Goal: Transaction & Acquisition: Purchase product/service

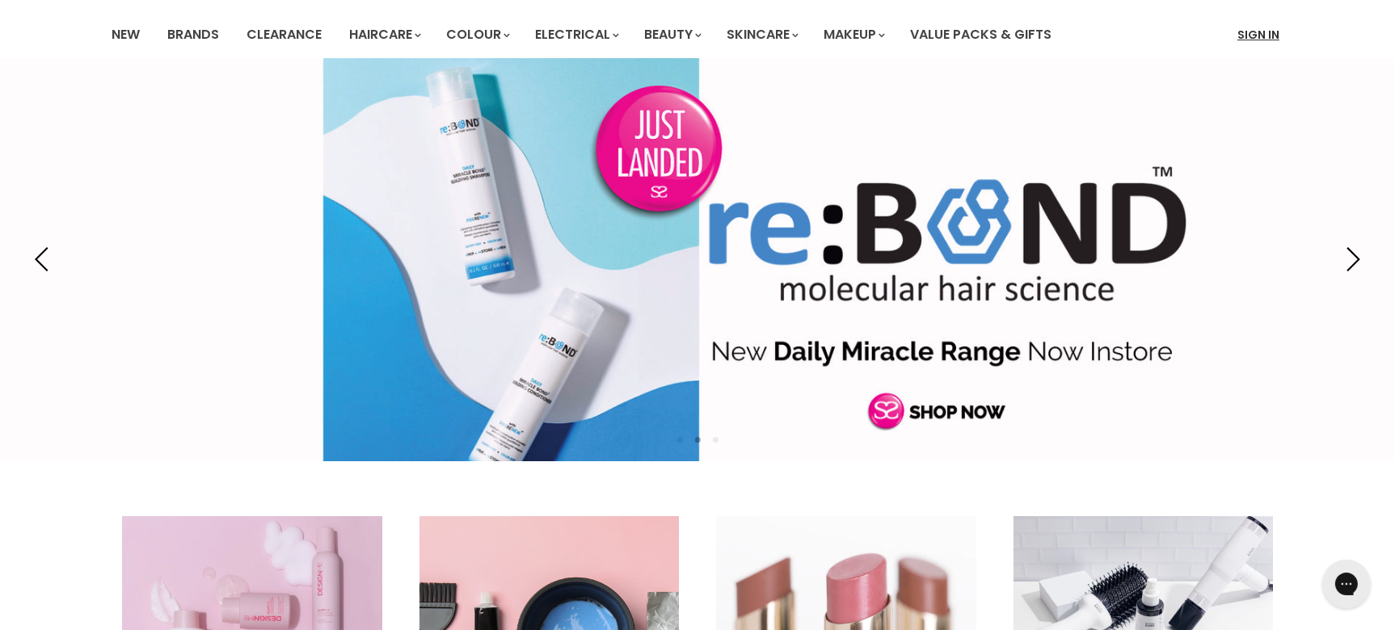
click at [1263, 28] on link "Sign In" at bounding box center [1258, 35] width 61 height 34
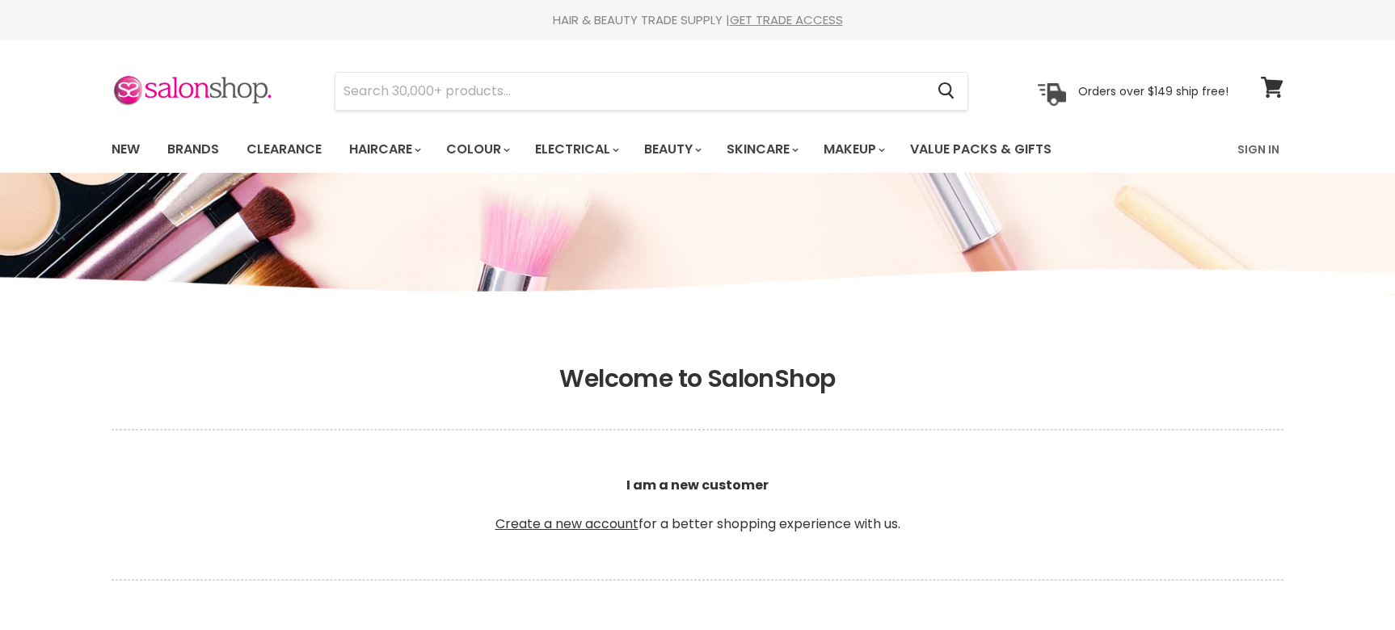
type input "lashesonpoint_australia@hotmail.com"
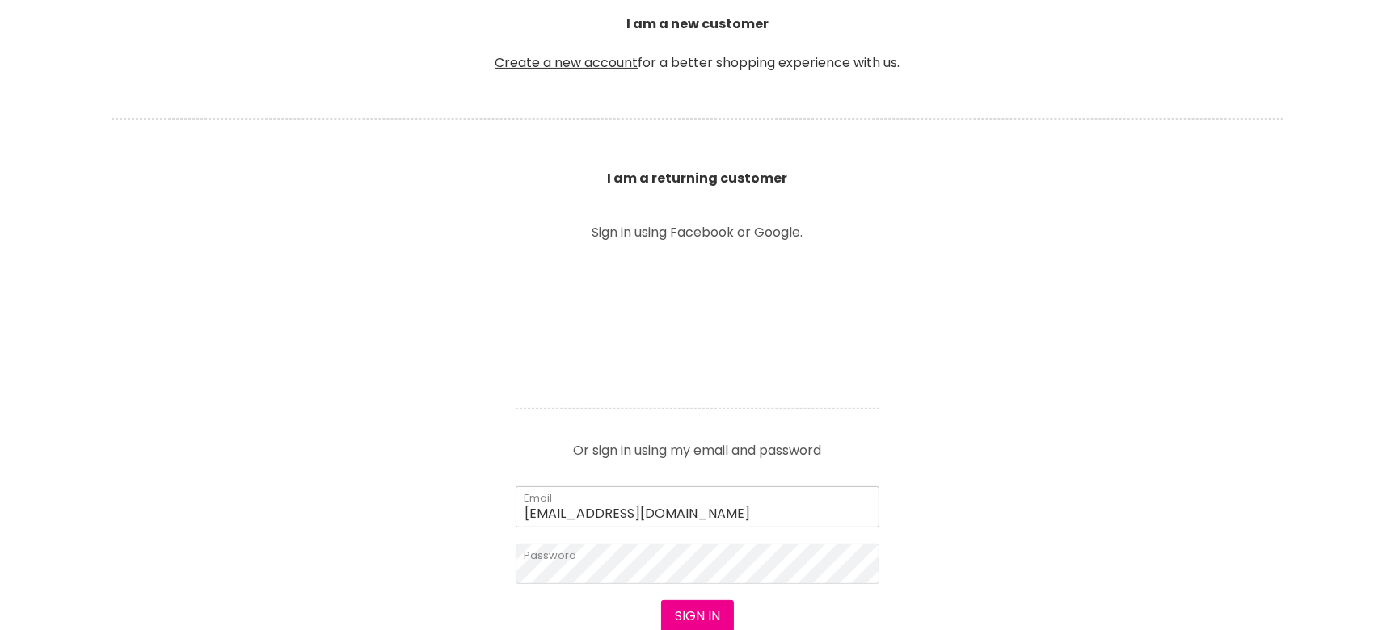
click at [690, 498] on input "lashesonpoint_australia@hotmail.com" at bounding box center [698, 507] width 364 height 40
click at [690, 619] on button "Sign in" at bounding box center [697, 617] width 73 height 32
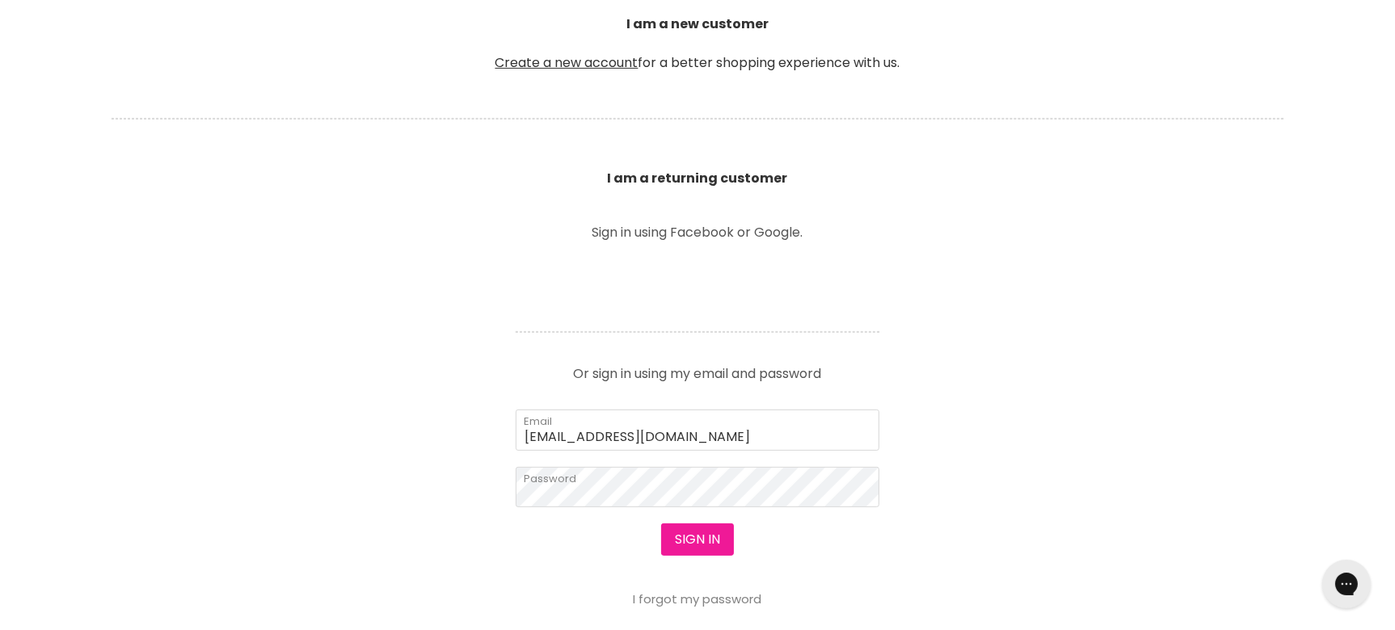
click at [694, 542] on button "Sign in" at bounding box center [697, 540] width 73 height 32
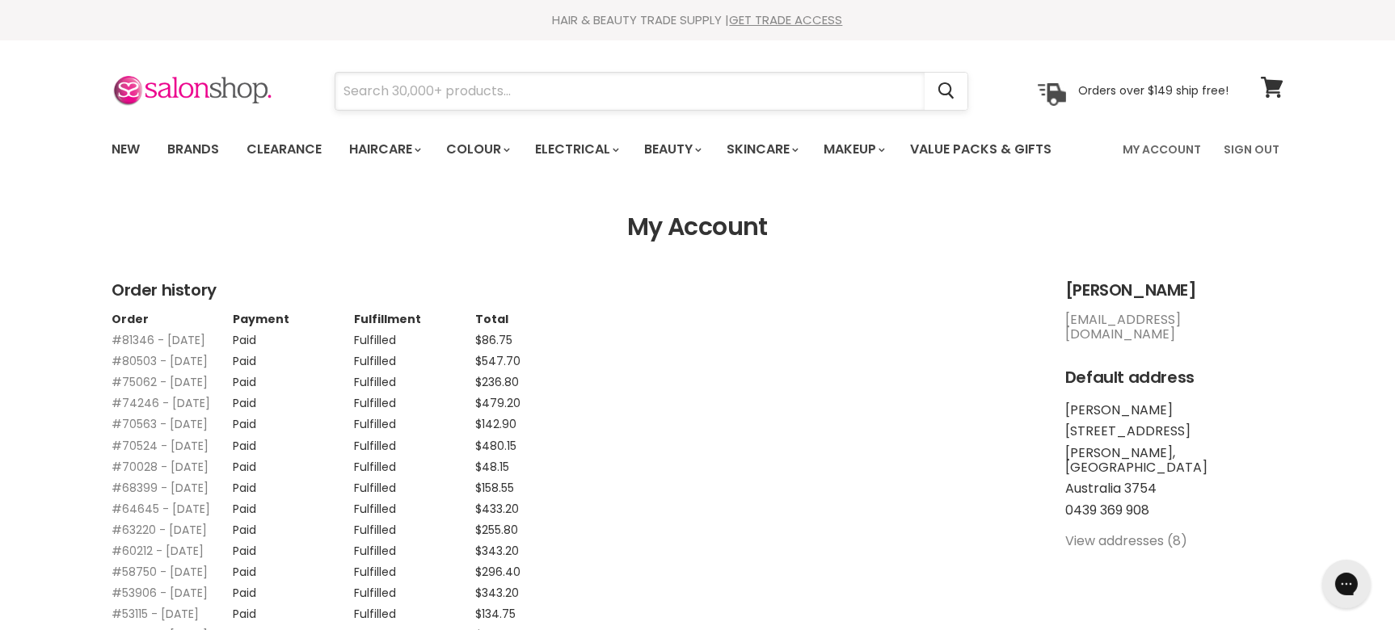
click at [504, 82] on input "Search" at bounding box center [629, 91] width 589 height 37
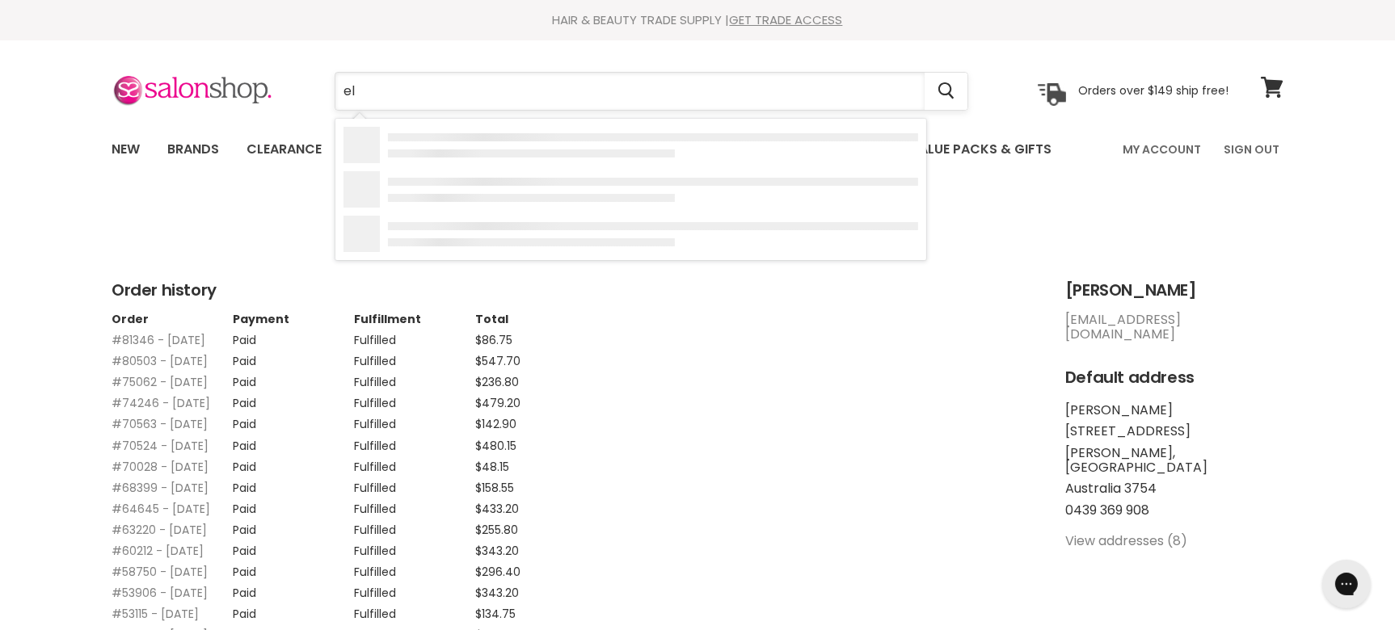
type input "ell"
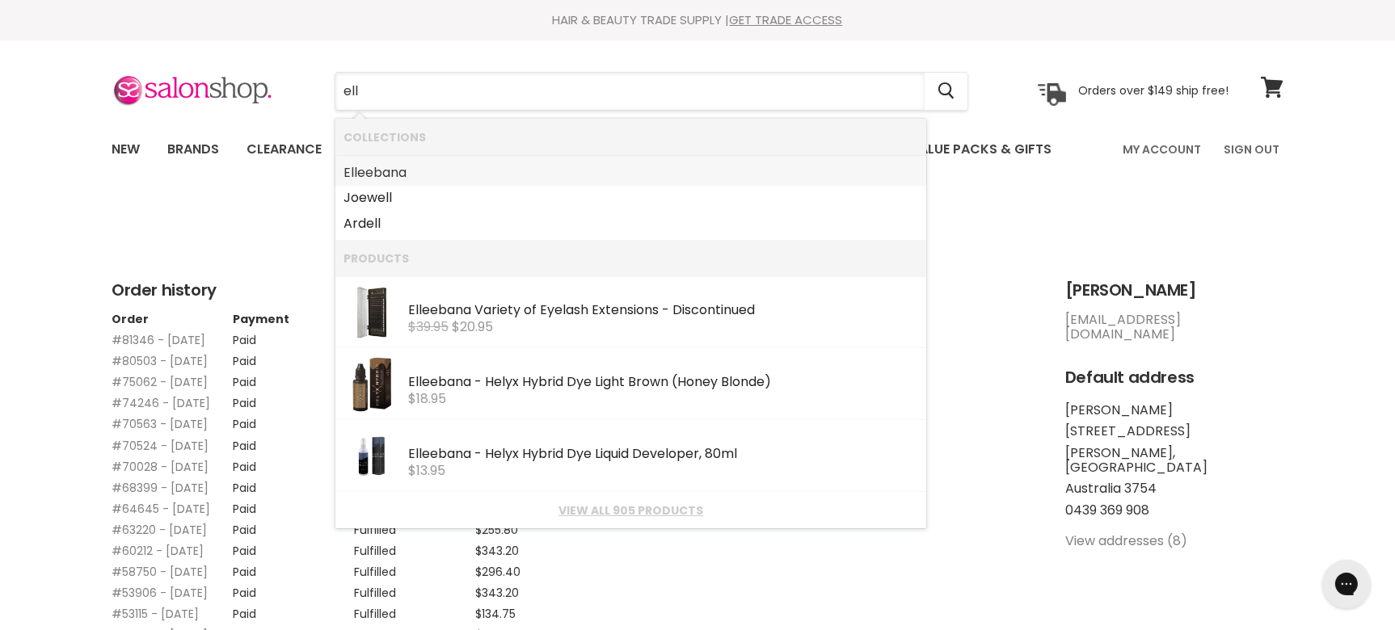
click at [463, 169] on link "Ell eebana" at bounding box center [631, 173] width 575 height 26
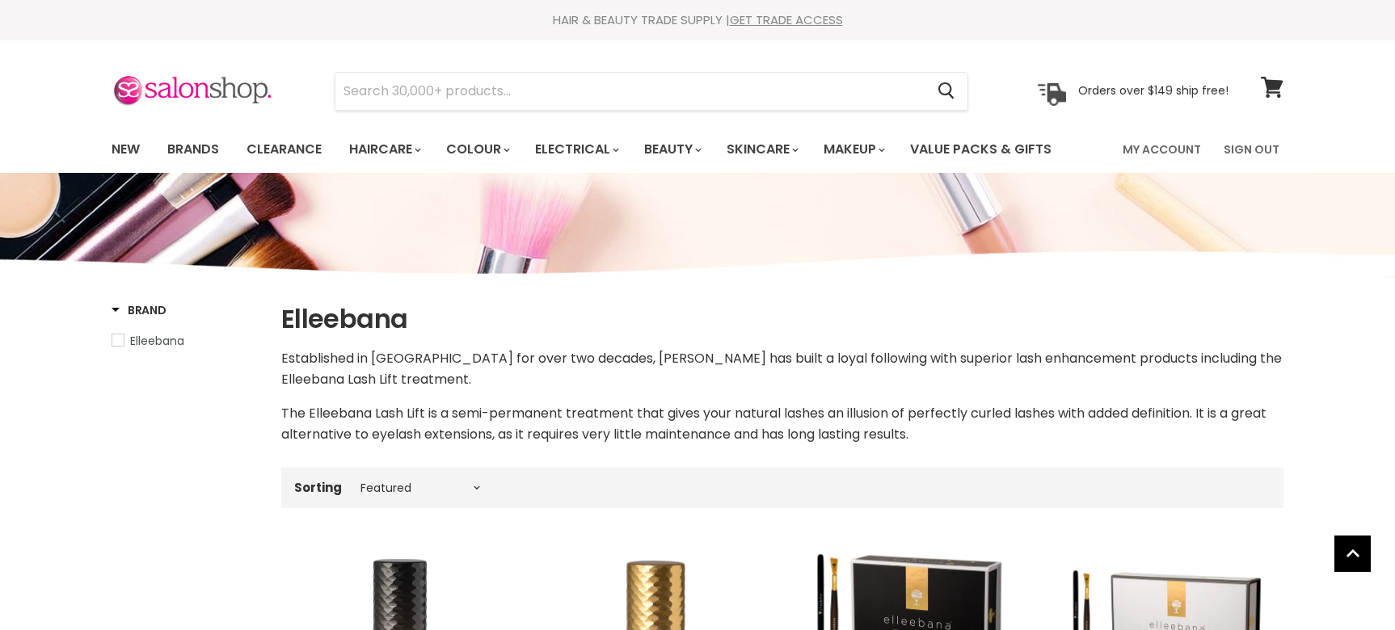
select select "manual"
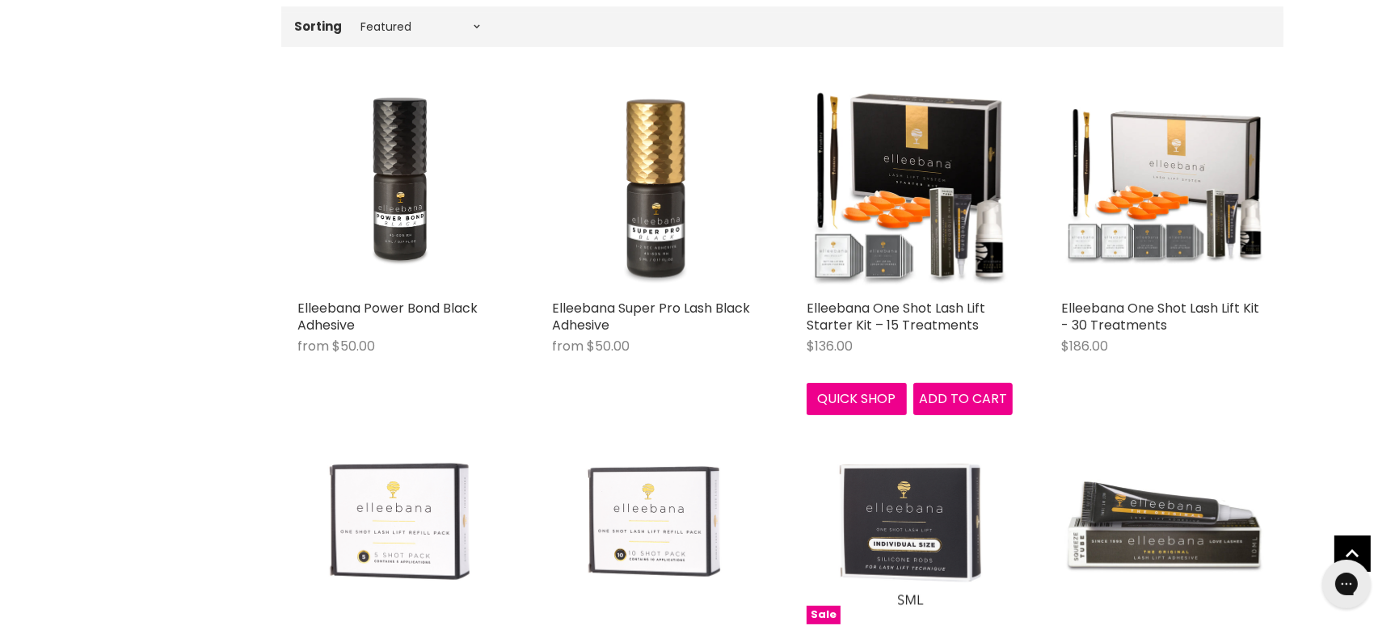
scroll to position [693, 0]
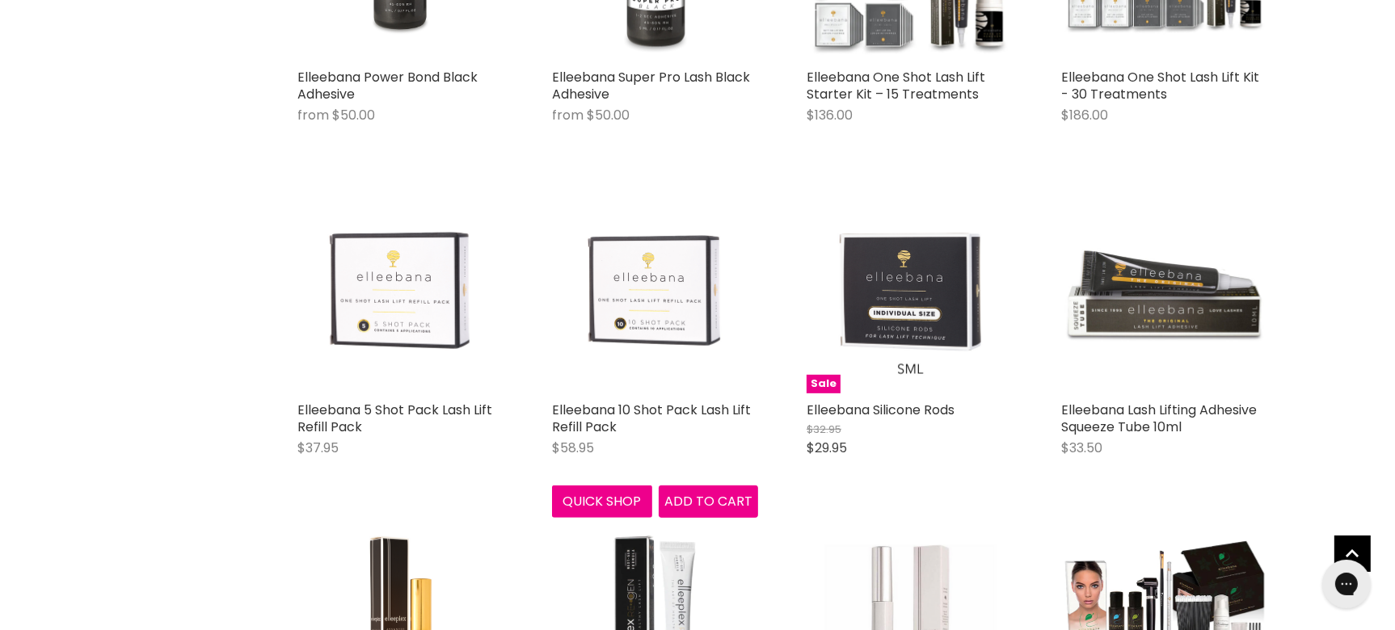
click at [659, 398] on div "Elleebana 10 Shot Pack Lash Lift Refill Pack Elleebana $58.95 Elleebana 10 Shot…" at bounding box center [655, 352] width 238 height 363
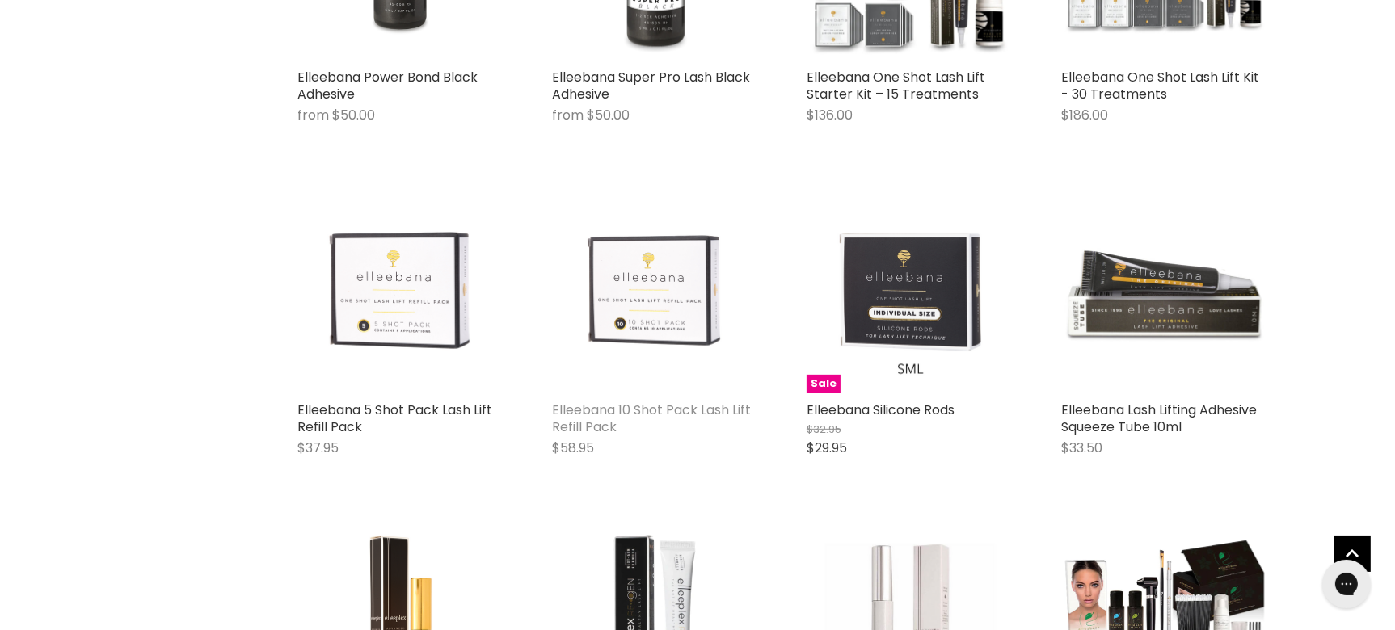
click at [634, 408] on link "Elleebana 10 Shot Pack Lash Lift Refill Pack" at bounding box center [651, 419] width 199 height 36
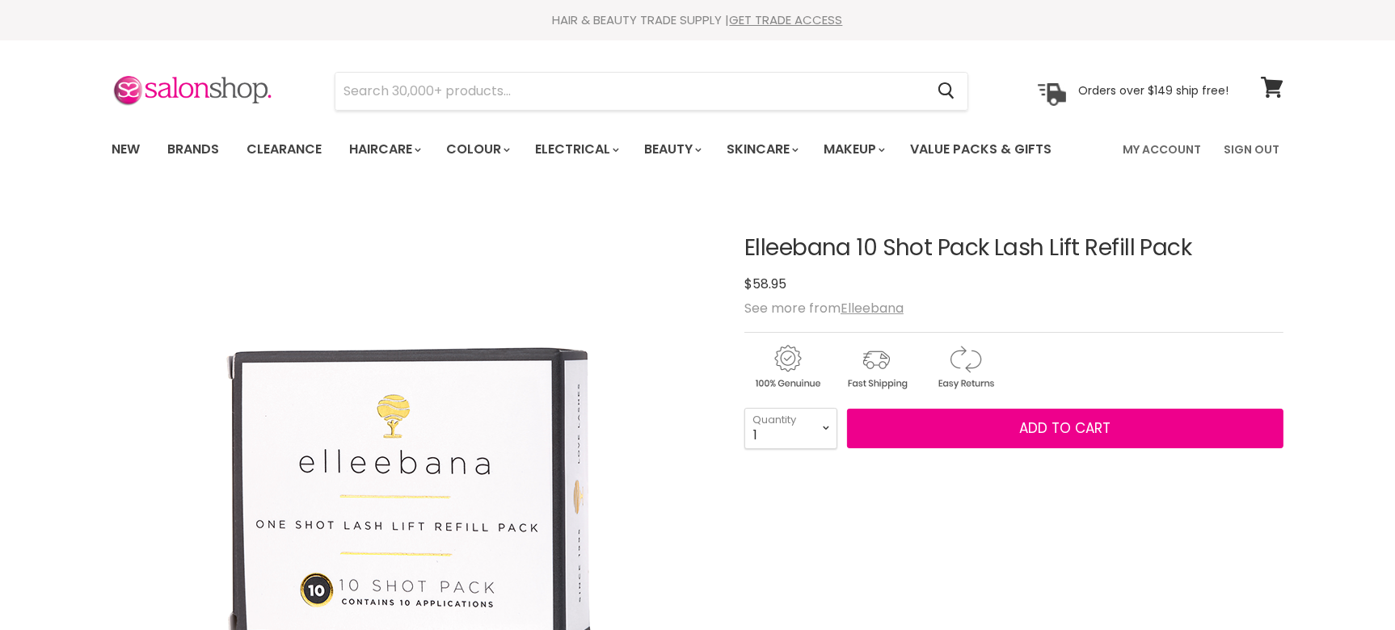
select select "6"
click at [744, 408] on select "1 2 3 4 5 6 7 8 9 10+" at bounding box center [790, 428] width 93 height 40
type input "6"
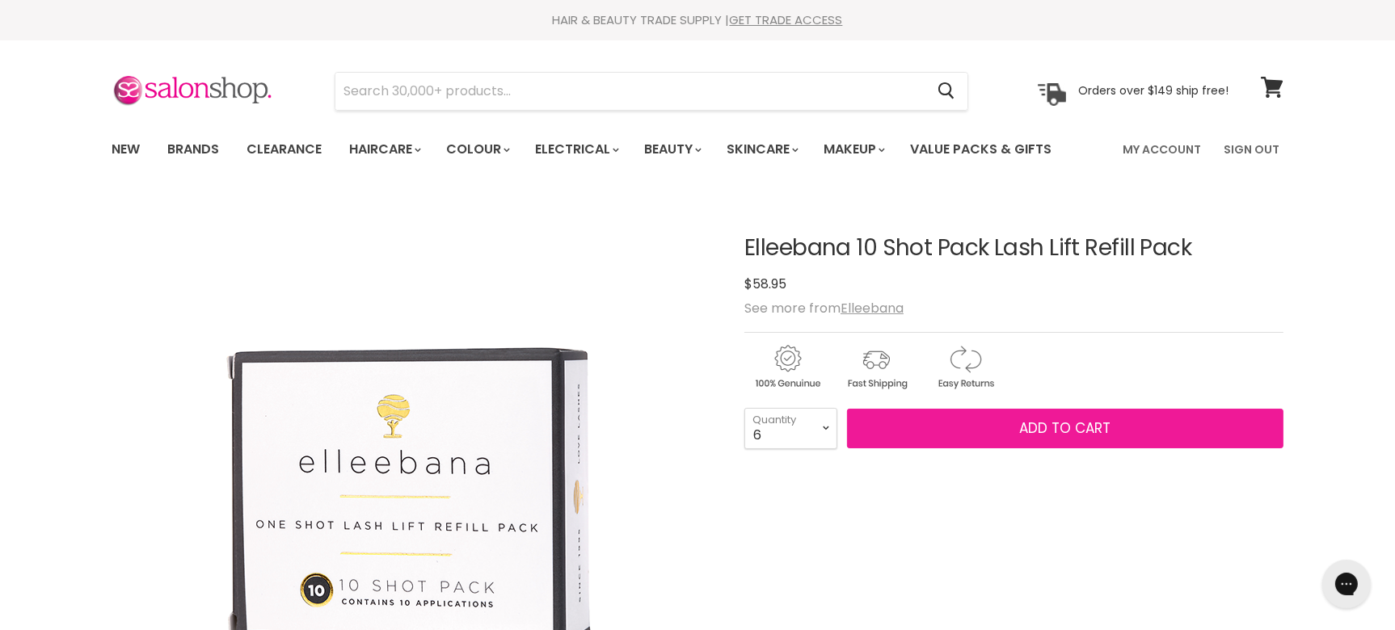
click at [1052, 415] on button "Add to cart" at bounding box center [1065, 429] width 436 height 40
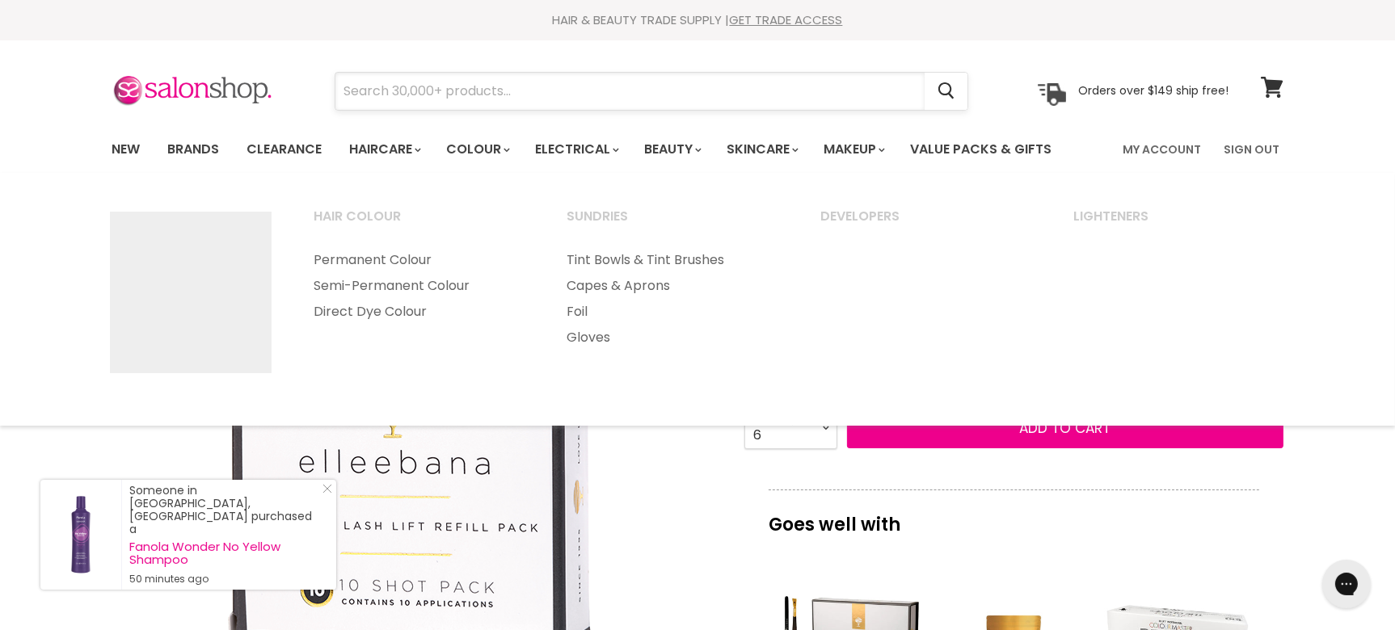
click at [418, 88] on input "Search" at bounding box center [629, 91] width 589 height 37
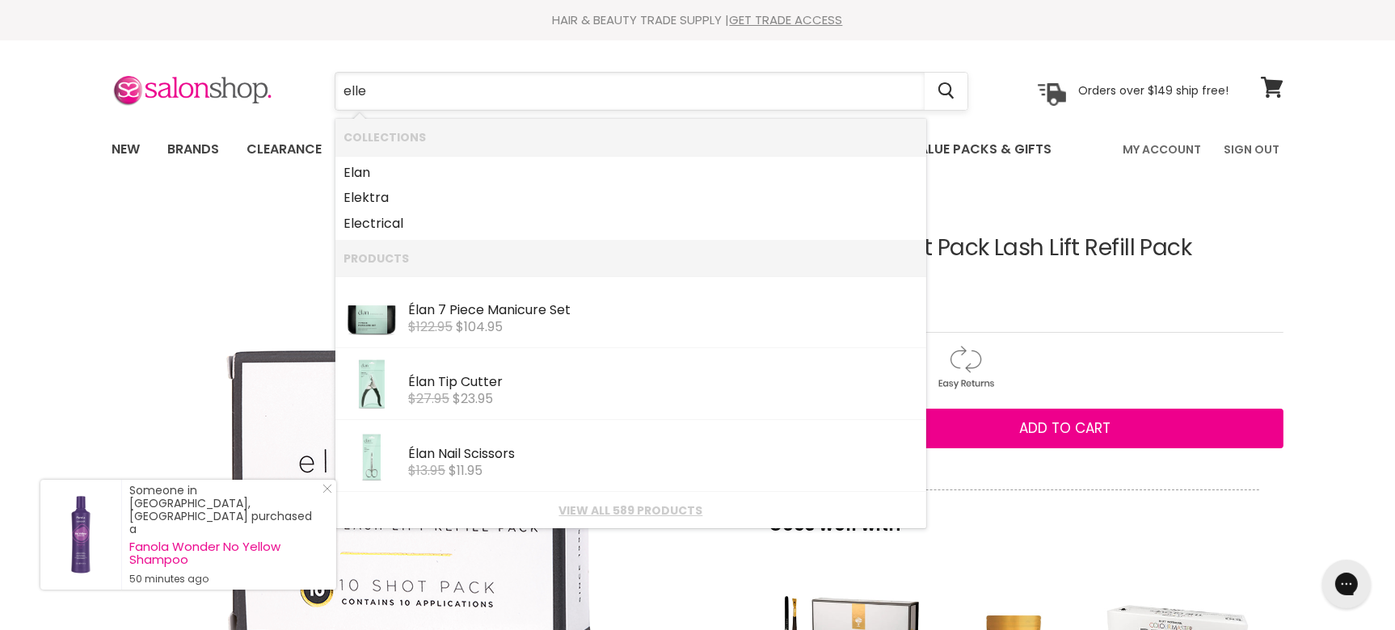
type input "ellee"
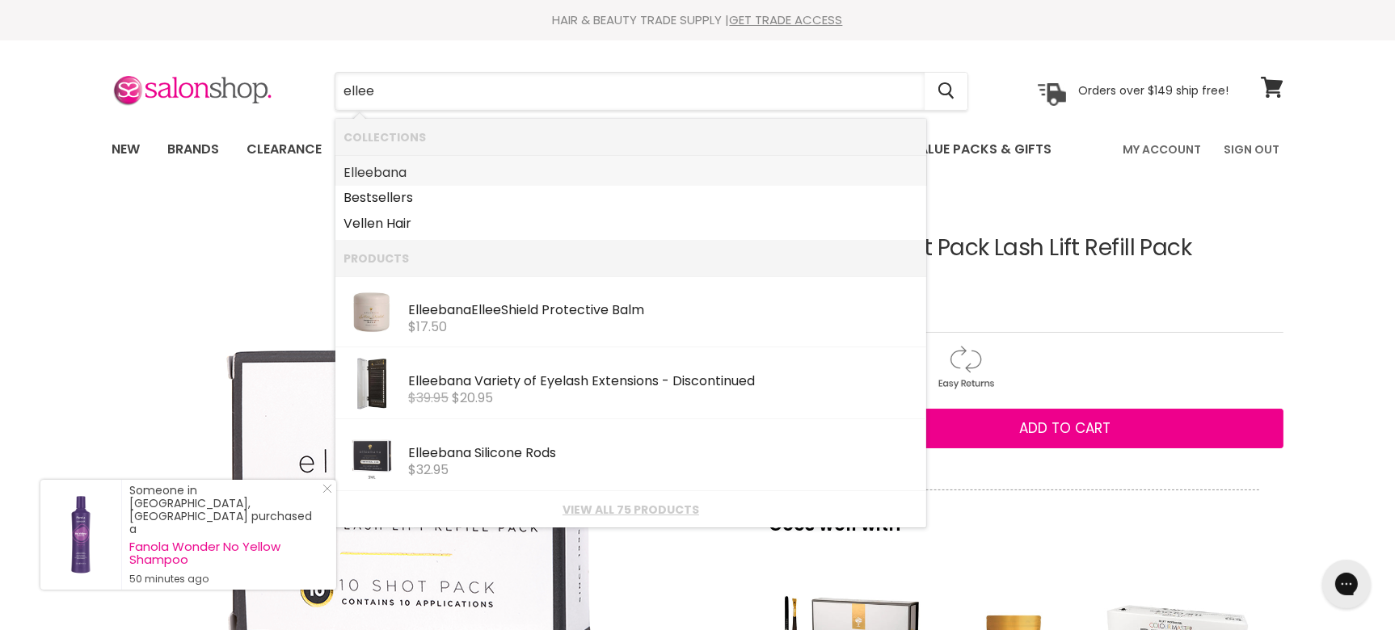
click at [399, 175] on link "[PERSON_NAME]" at bounding box center [631, 173] width 575 height 26
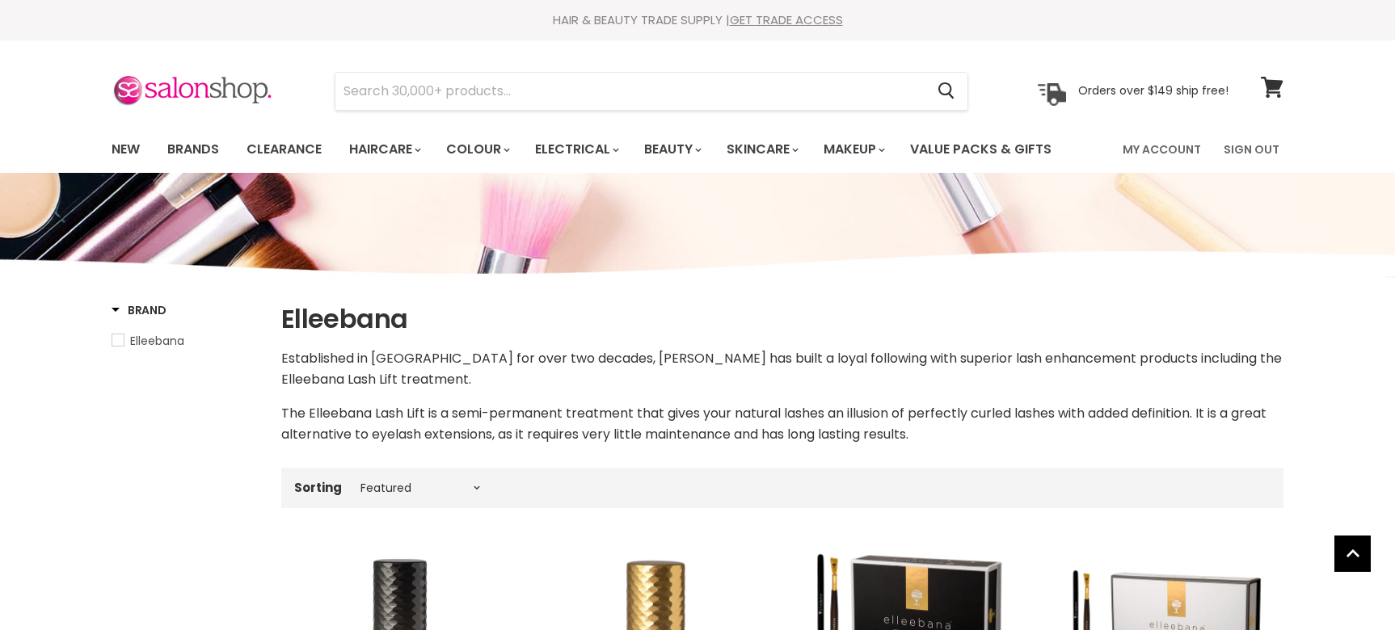
select select "manual"
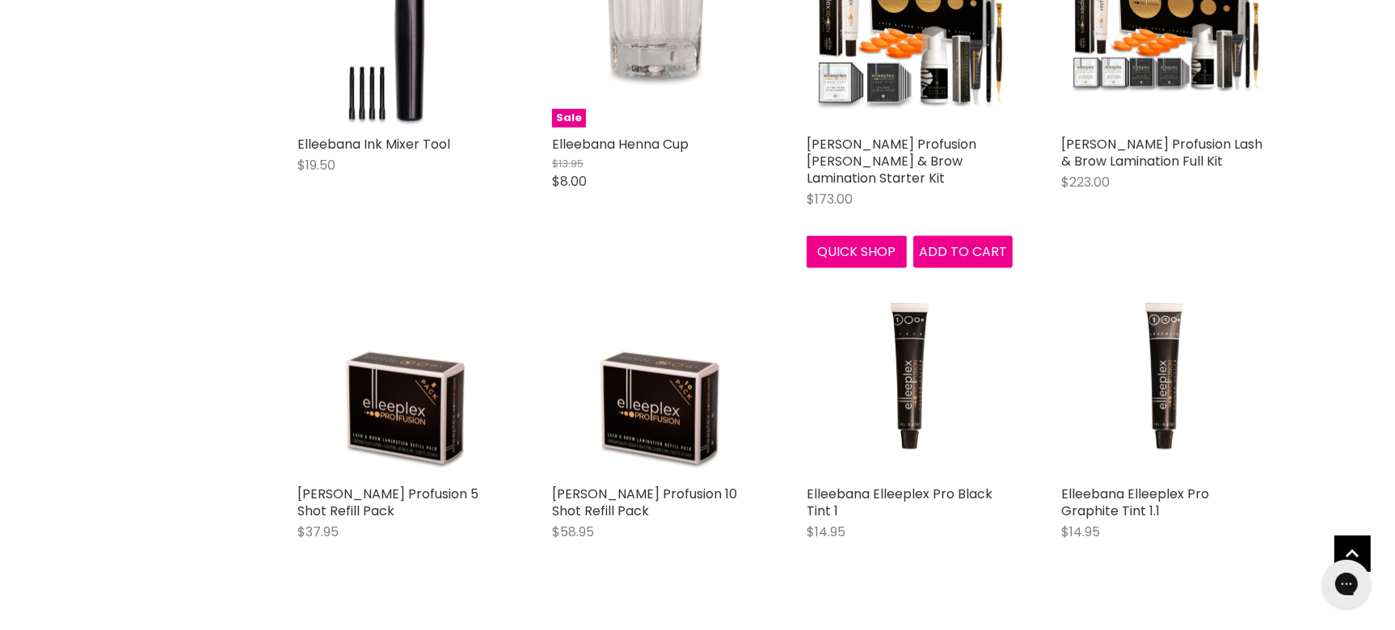
scroll to position [1963, 0]
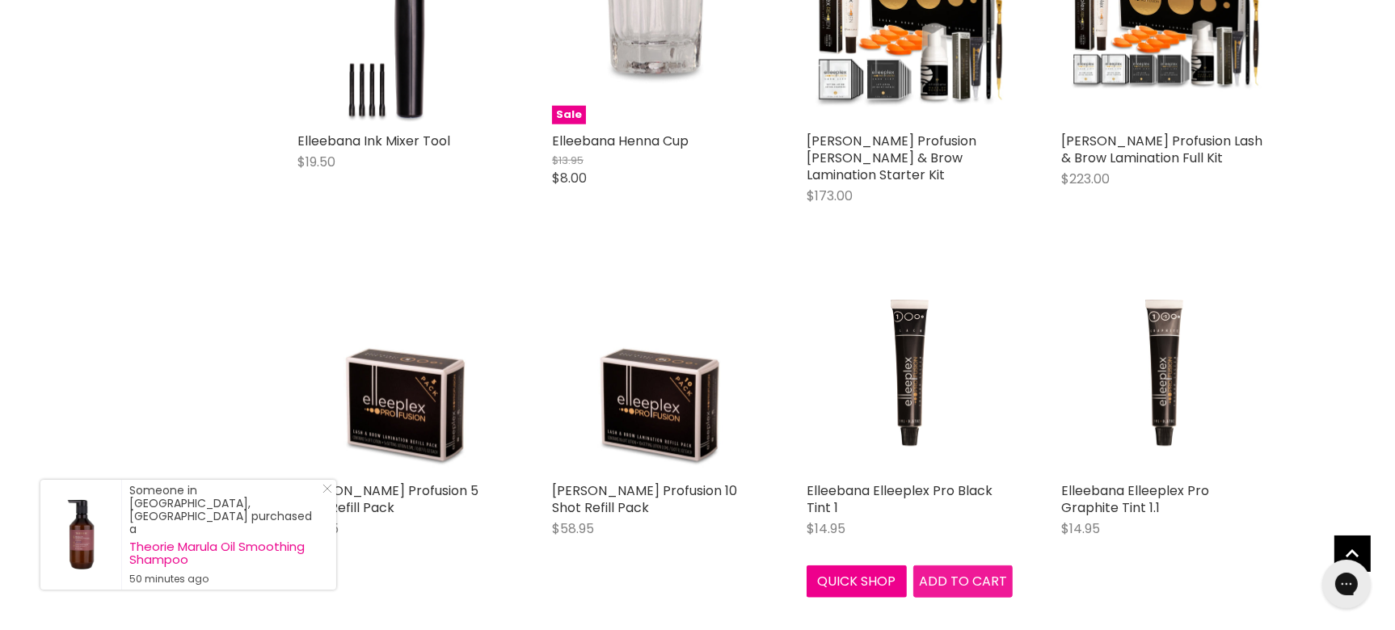
click at [947, 582] on span "Add to cart" at bounding box center [963, 581] width 88 height 19
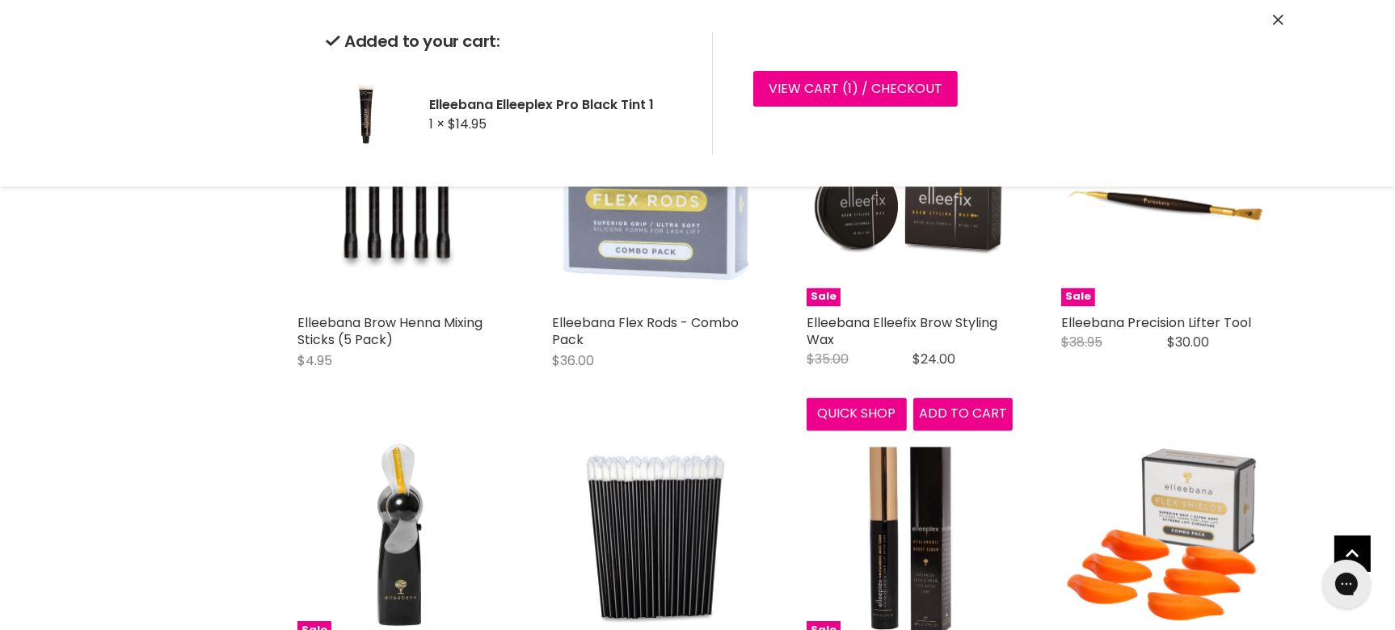
scroll to position [3579, 0]
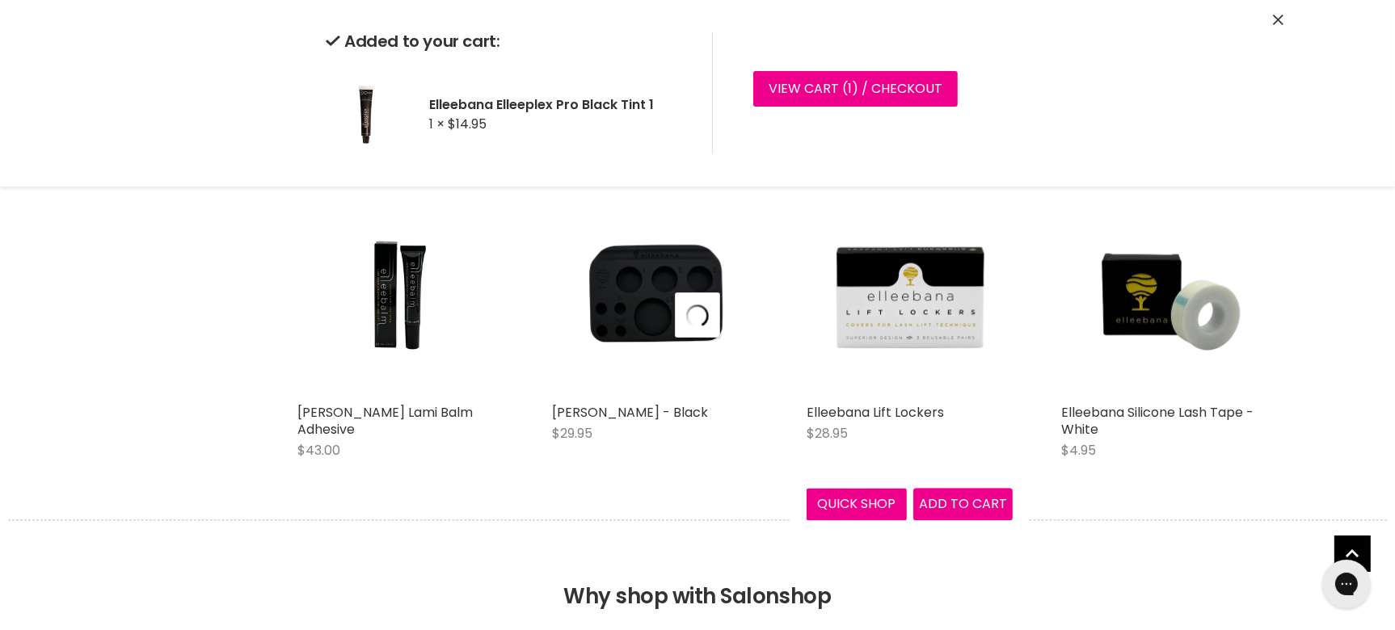
select select "manual"
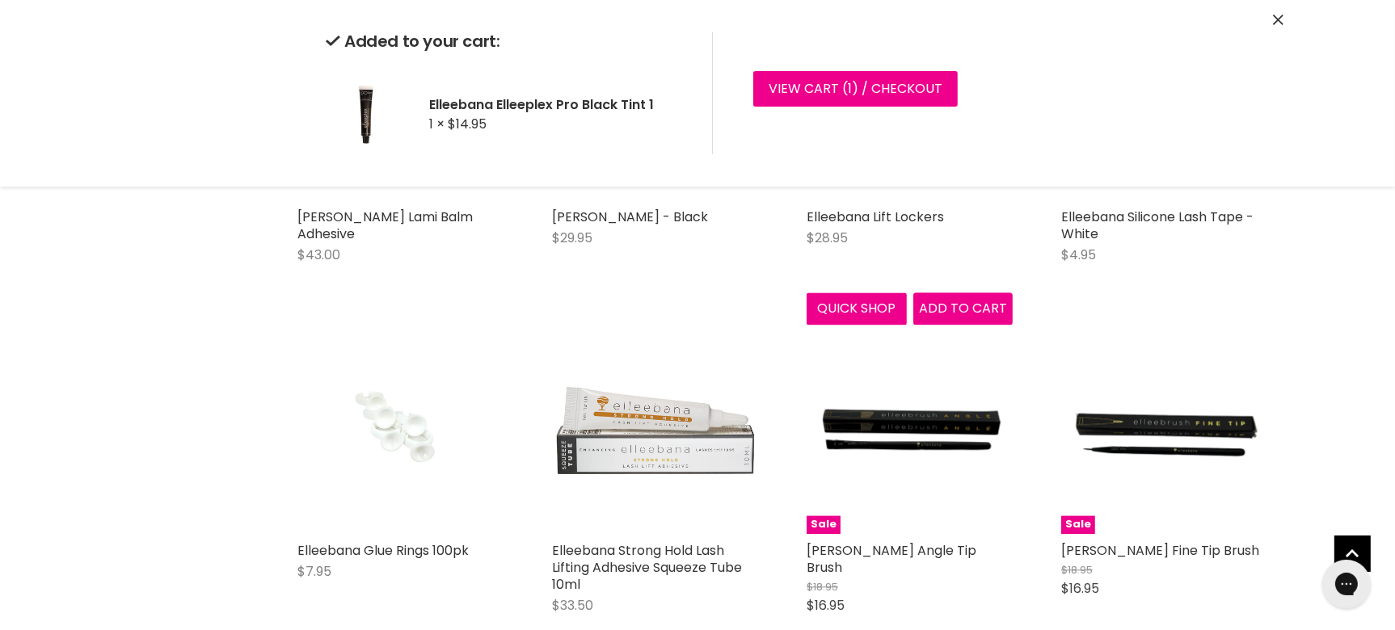
scroll to position [4272, 0]
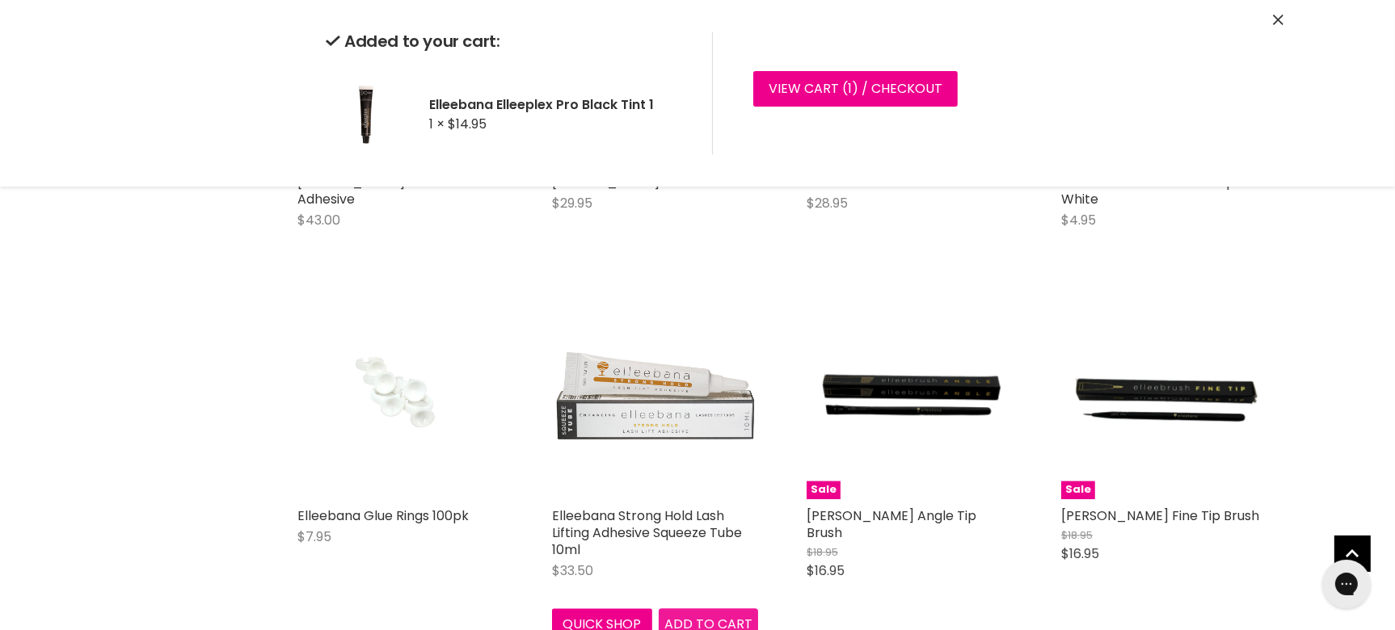
click at [704, 622] on div "Elleebana Strong Hold Lash Lifting Adhesive Squeeze Tube 10ml $33.50 Elleebana …" at bounding box center [655, 467] width 238 height 380
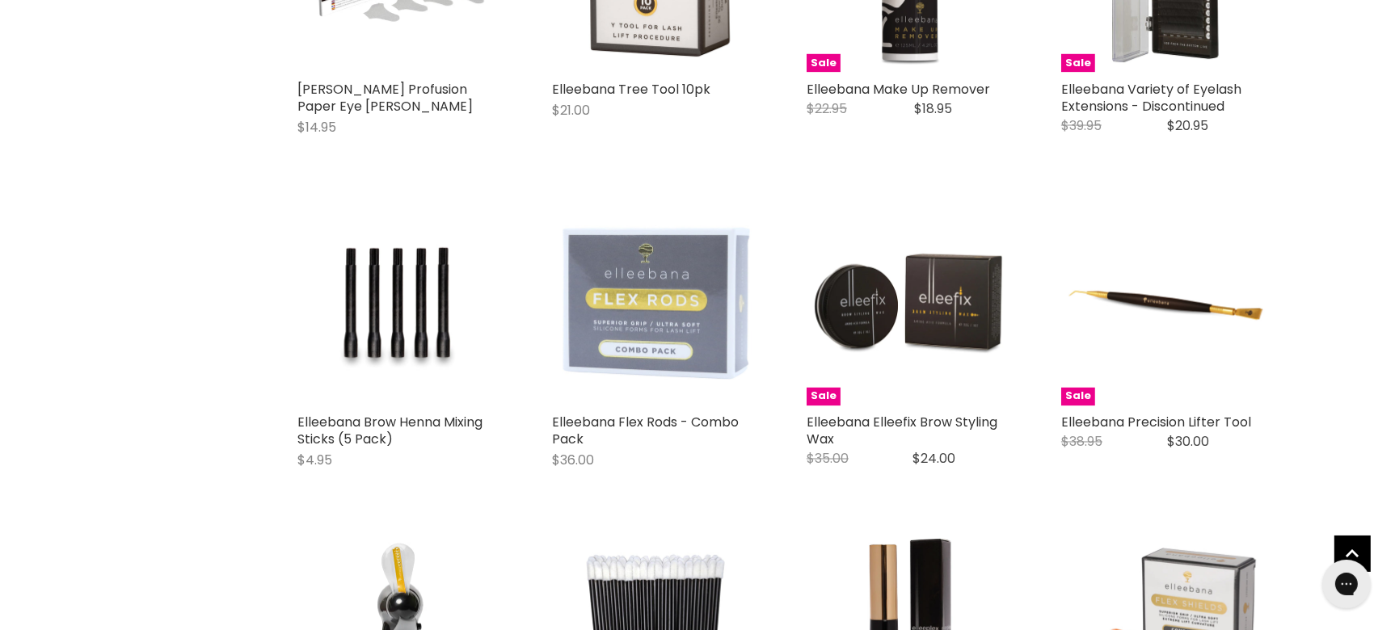
scroll to position [3233, 0]
